Goal: Check status

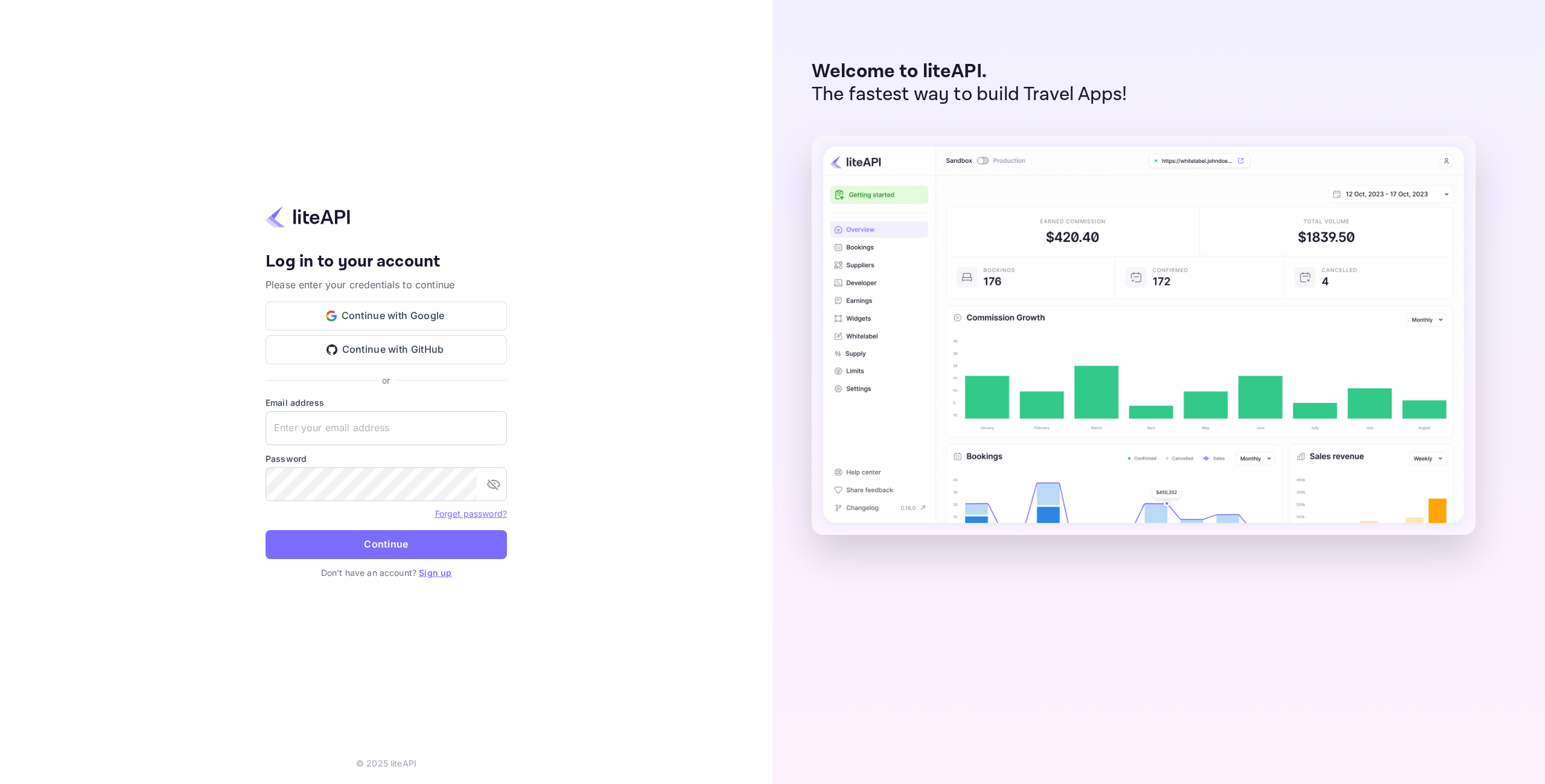
type input "[EMAIL_ADDRESS][DOMAIN_NAME]"
click at [402, 535] on button "Continue" at bounding box center [386, 544] width 241 height 29
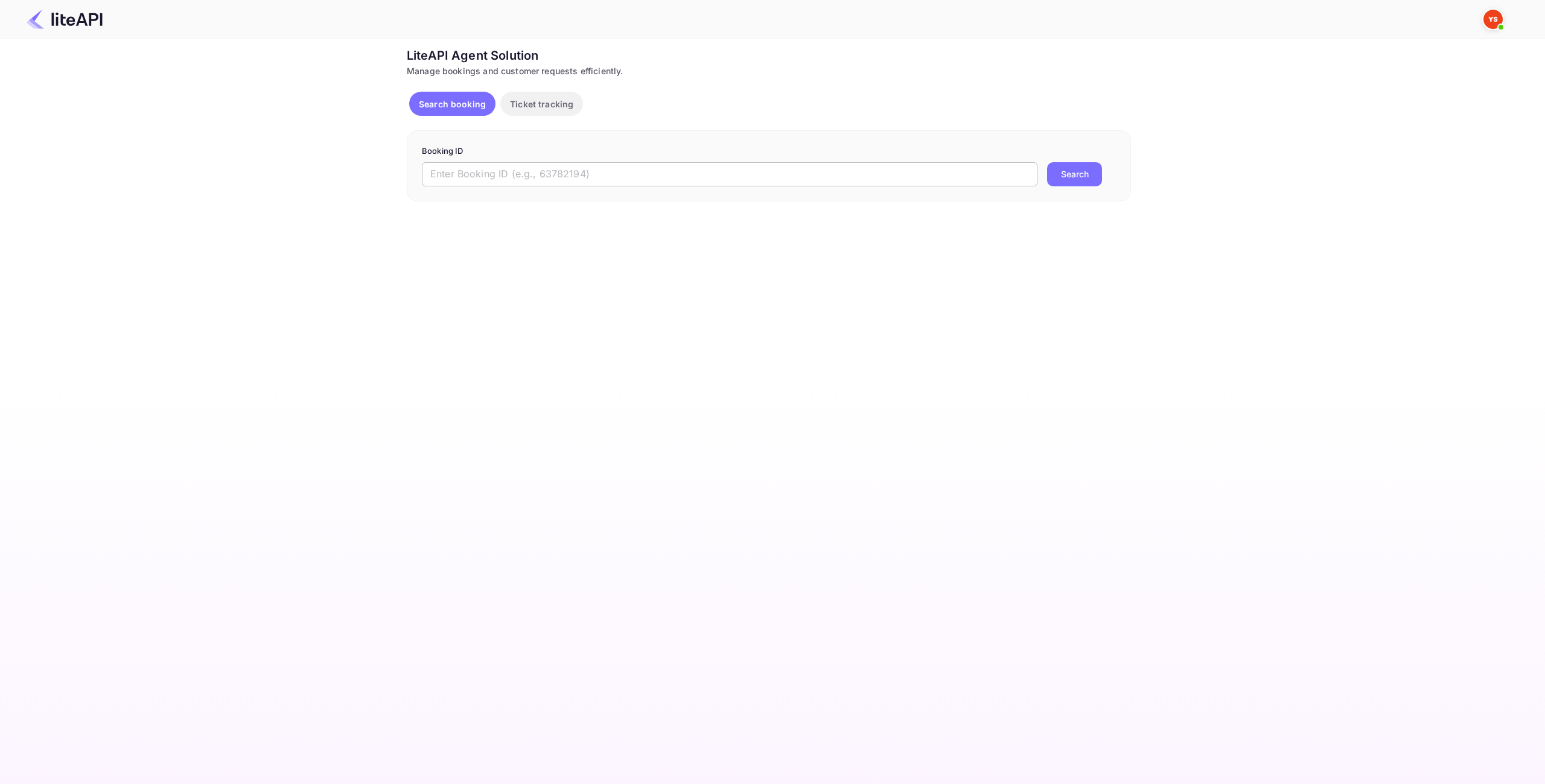
click at [556, 181] on input "text" at bounding box center [729, 174] width 615 height 24
paste input "8928357"
type input "8928357"
click at [1082, 171] on button "Search" at bounding box center [1075, 174] width 55 height 24
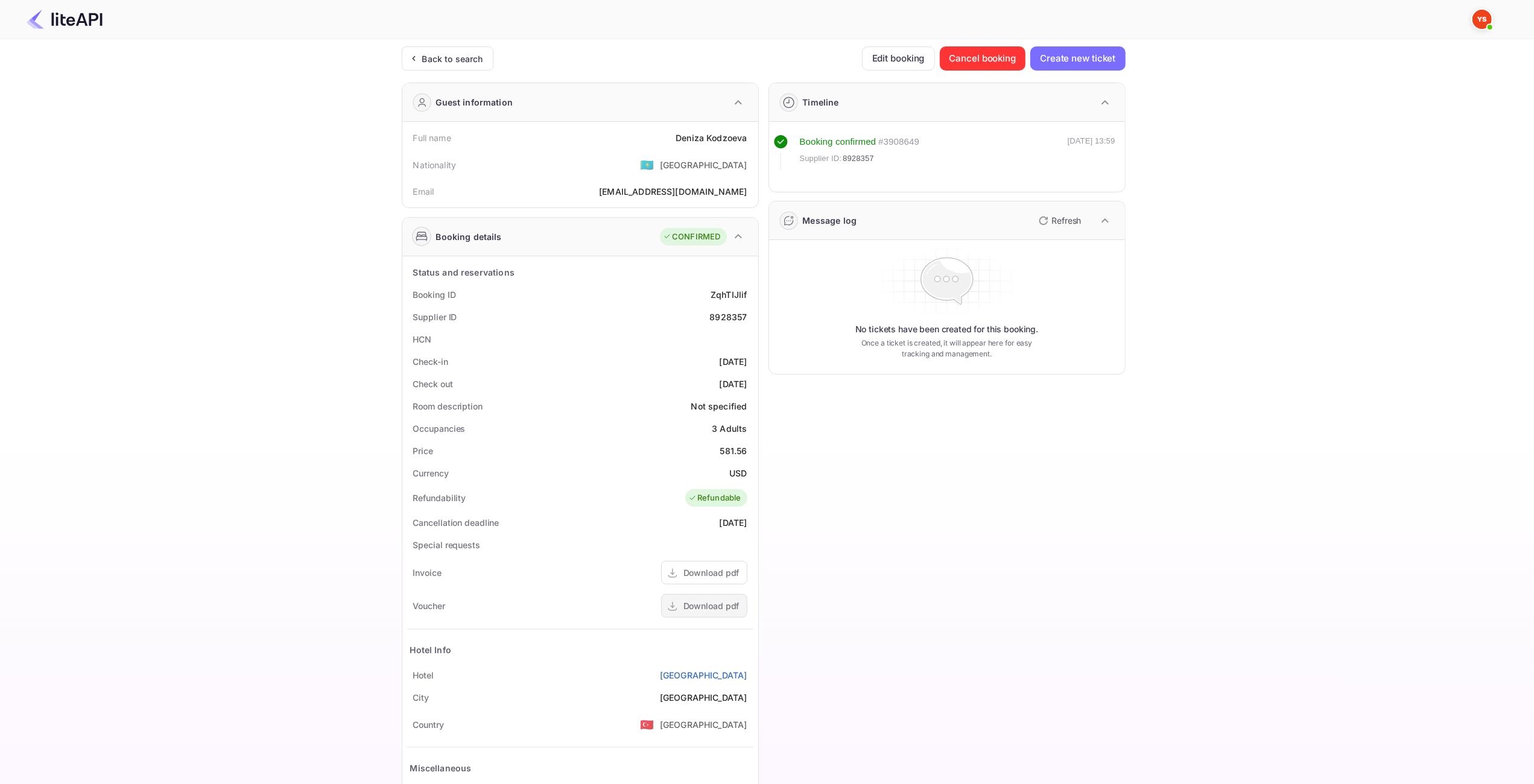
click at [729, 599] on div "Download pdf" at bounding box center [711, 605] width 56 height 13
drag, startPoint x: 748, startPoint y: 142, endPoint x: 676, endPoint y: 138, distance: 72.1
click at [655, 138] on div "Full name Deniza Kodzoeva" at bounding box center [580, 138] width 346 height 22
copy div "Deniza Kodzoeva"
click at [734, 448] on div "581.56" at bounding box center [733, 450] width 27 height 13
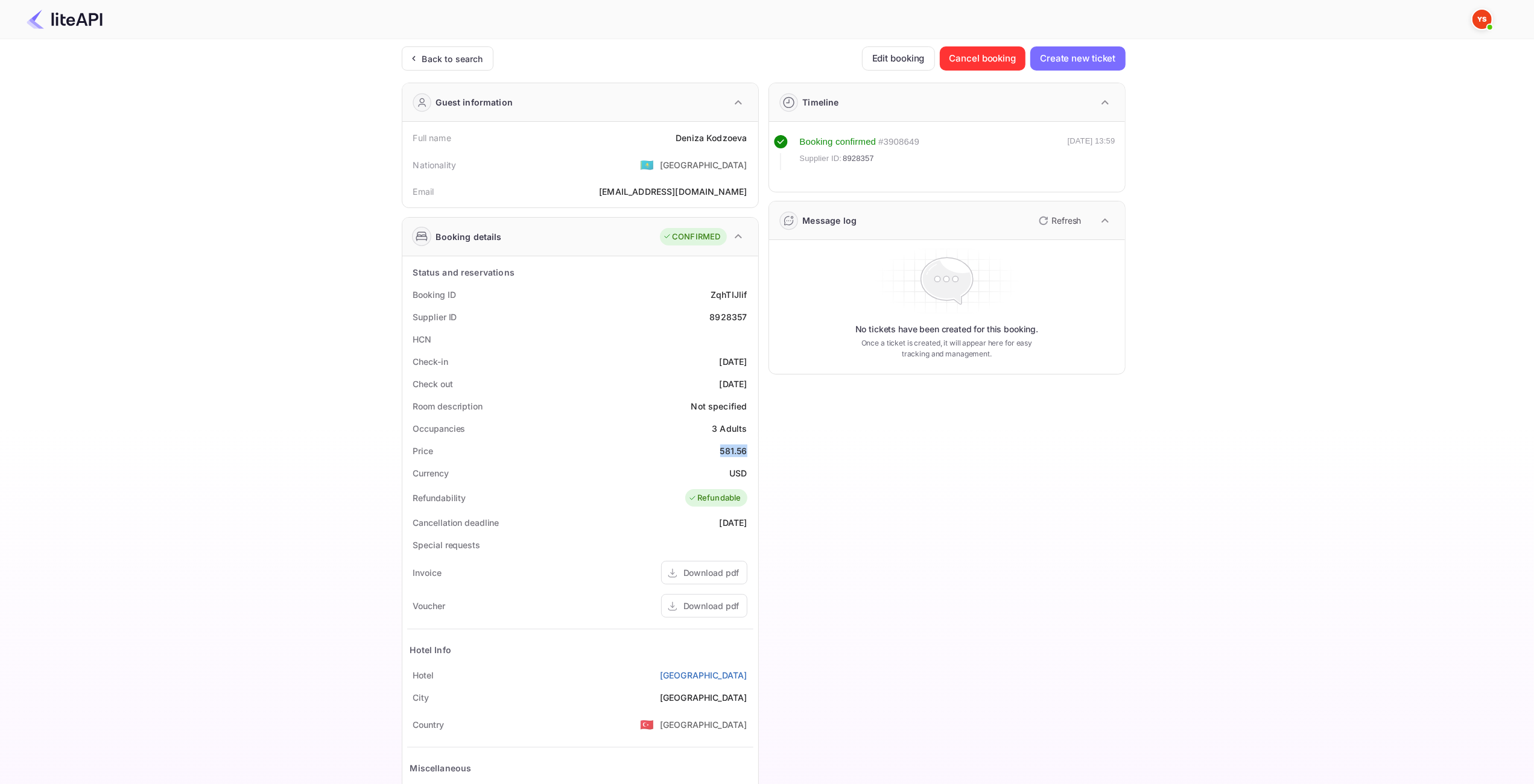
click at [734, 448] on div "581.56" at bounding box center [733, 450] width 27 height 13
copy div "581.56"
